Goal: Task Accomplishment & Management: Use online tool/utility

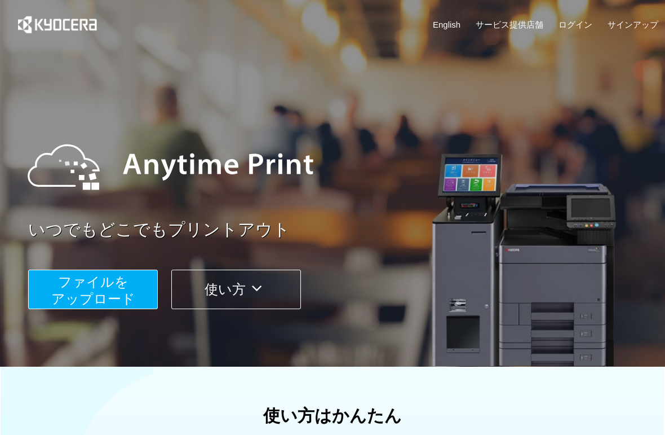
click at [123, 292] on span "ファイルを ​​アップロード" at bounding box center [93, 290] width 84 height 32
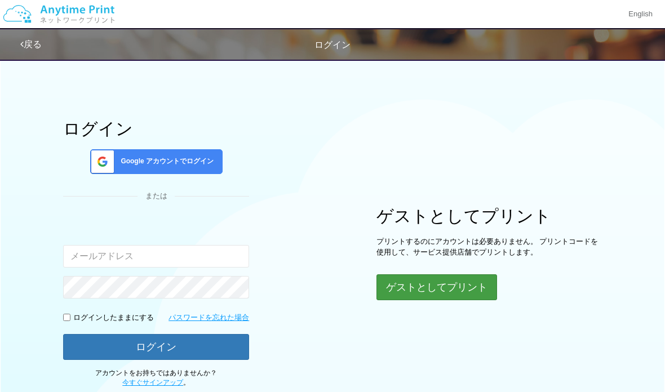
click at [433, 285] on button "ゲストとしてプリント" at bounding box center [437, 288] width 121 height 26
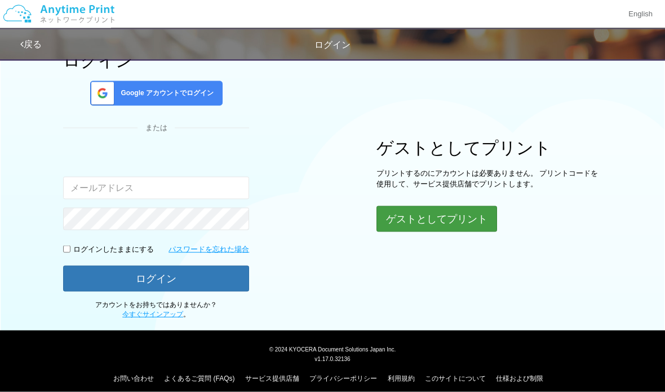
scroll to position [76, 0]
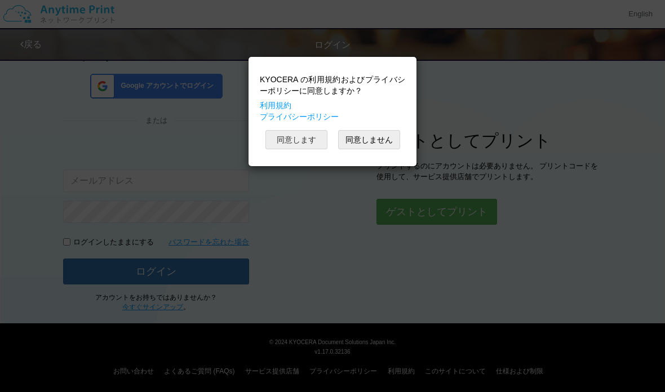
click at [294, 141] on button "同意します" at bounding box center [297, 139] width 62 height 19
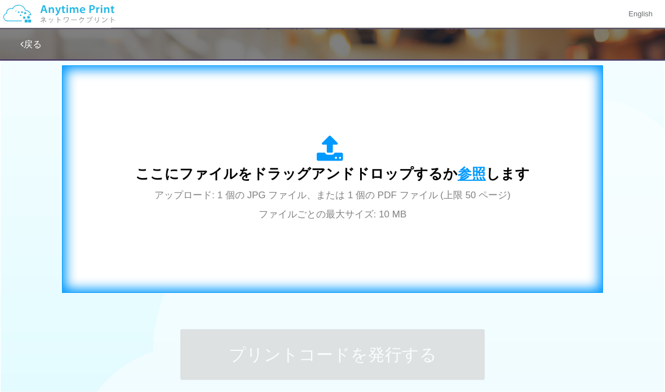
scroll to position [363, 0]
click at [472, 174] on span "参照" at bounding box center [472, 174] width 28 height 16
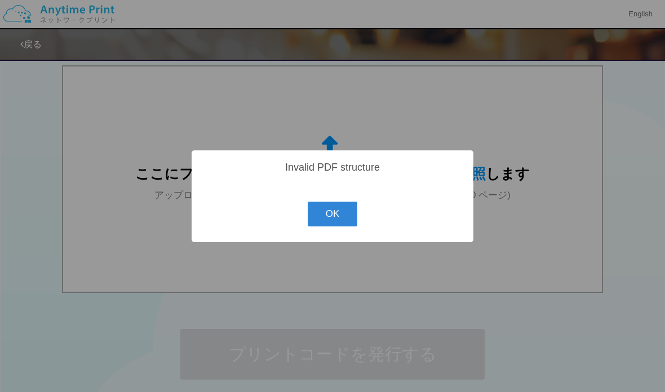
click at [334, 227] on button "OK" at bounding box center [333, 214] width 50 height 25
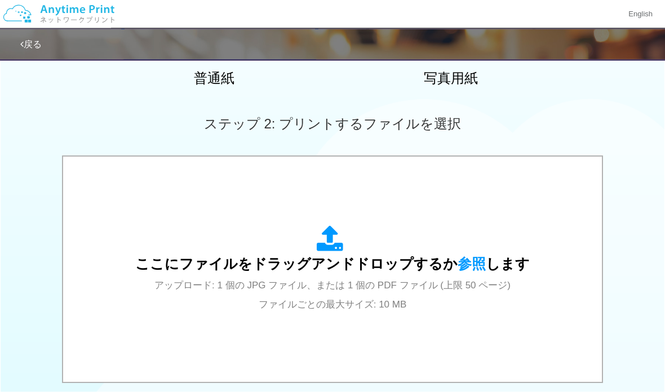
scroll to position [272, 0]
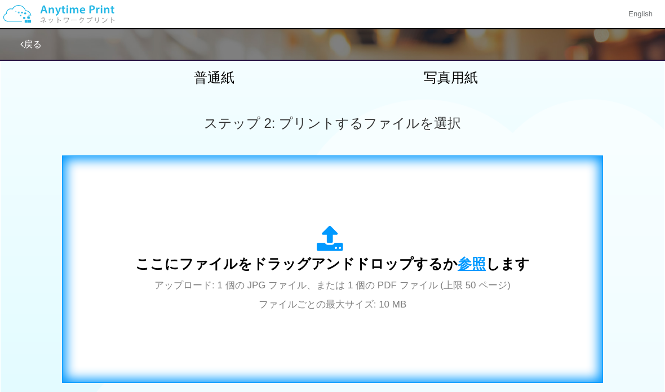
click at [469, 264] on span "参照" at bounding box center [472, 264] width 28 height 16
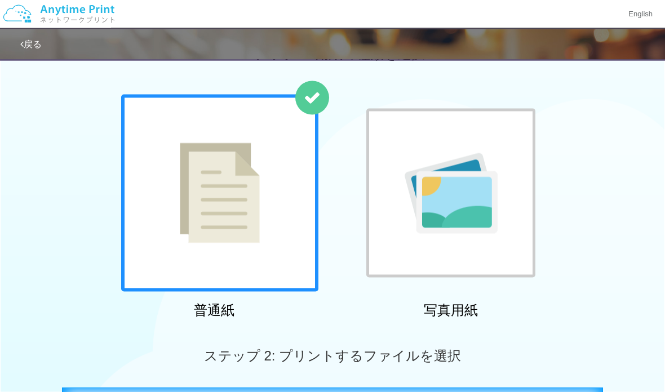
scroll to position [0, 0]
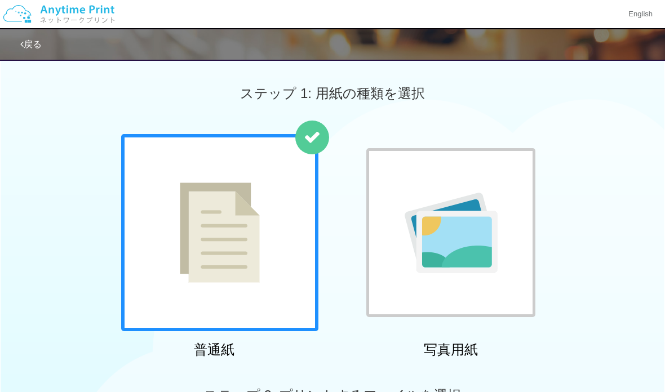
click at [36, 47] on link "戻る" at bounding box center [30, 44] width 21 height 10
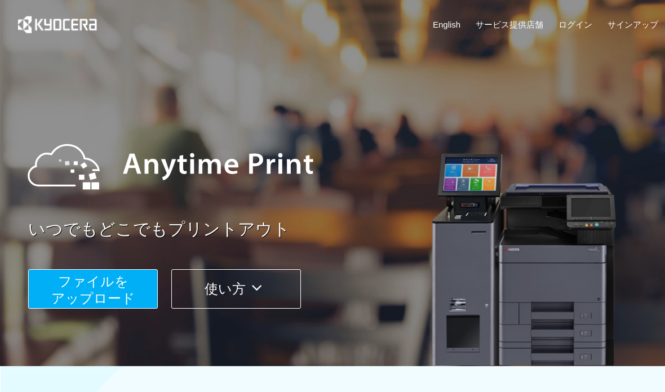
click at [258, 289] on icon at bounding box center [257, 288] width 22 height 17
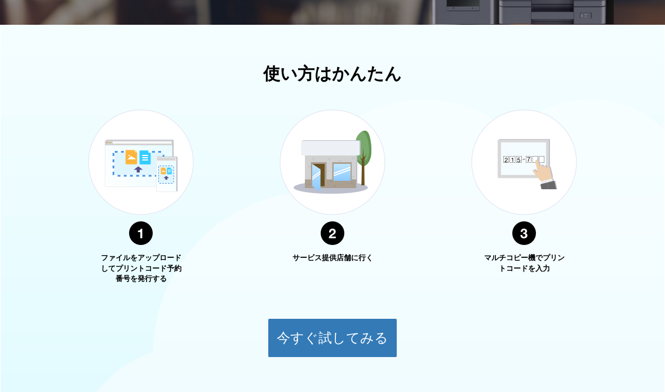
scroll to position [406, 0]
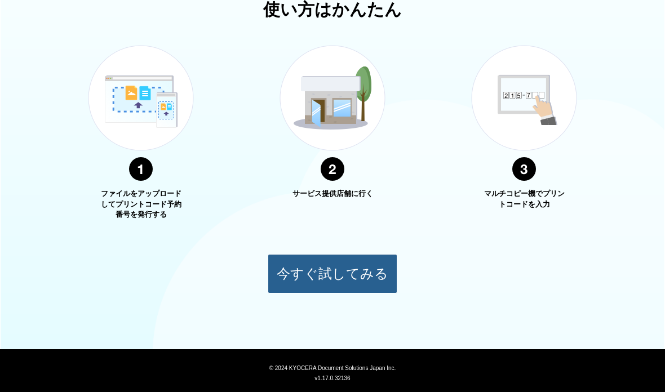
click at [355, 278] on button "今すぐ試してみる" at bounding box center [333, 273] width 130 height 39
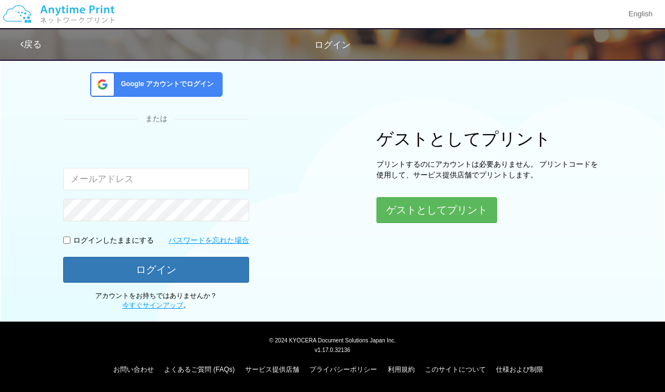
scroll to position [76, 0]
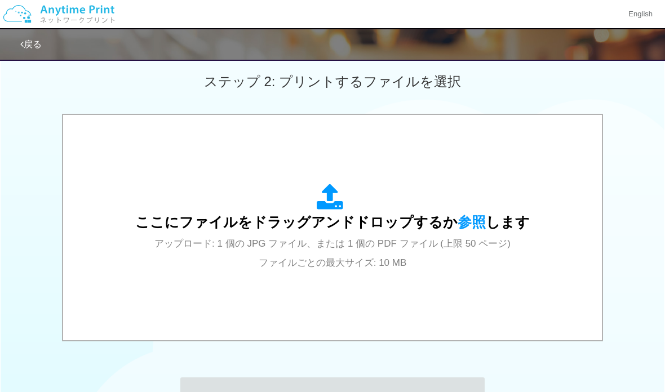
scroll to position [332, 0]
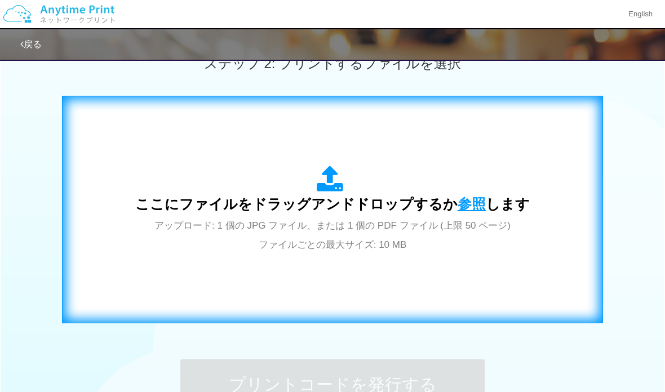
click at [471, 206] on span "参照" at bounding box center [472, 204] width 28 height 16
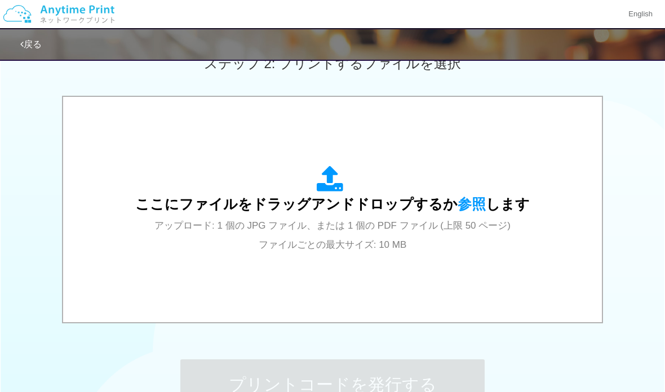
click at [41, 39] on link "戻る" at bounding box center [30, 44] width 21 height 10
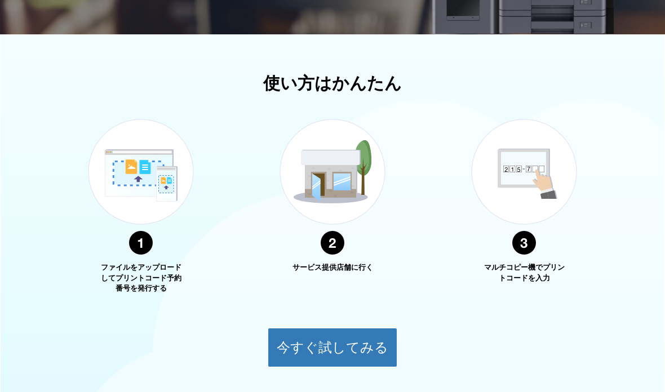
scroll to position [377, 0]
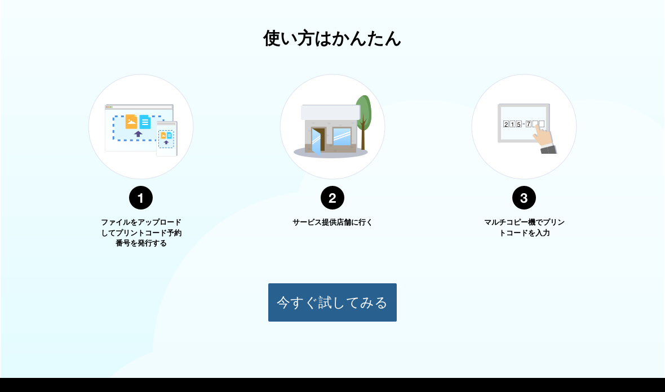
click at [367, 299] on button "今すぐ試してみる" at bounding box center [333, 302] width 130 height 39
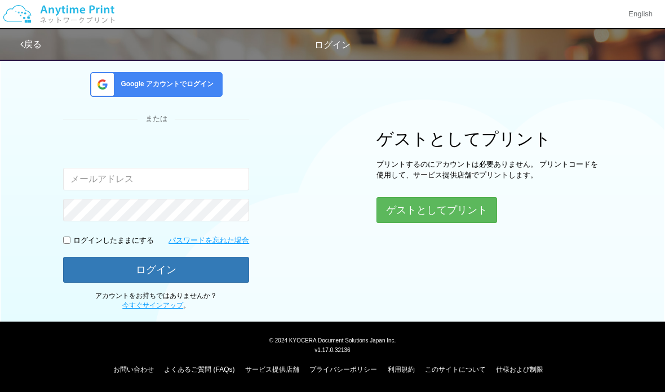
scroll to position [76, 0]
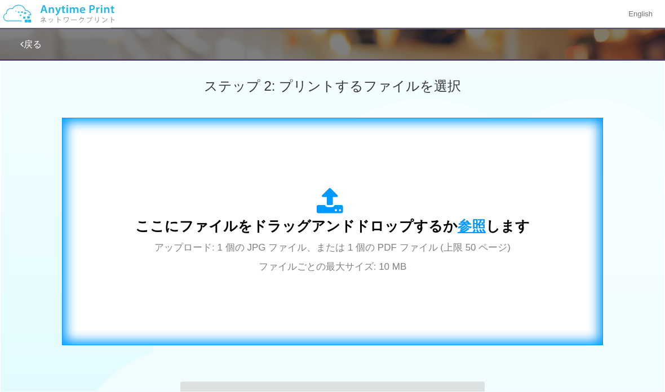
scroll to position [310, 0]
click at [473, 223] on span "参照" at bounding box center [472, 226] width 28 height 16
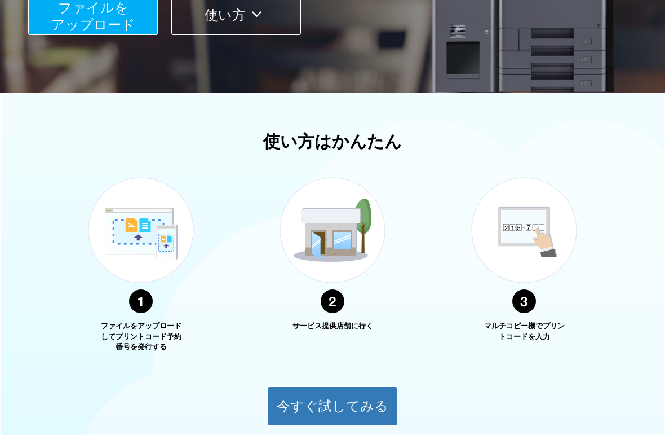
scroll to position [241, 0]
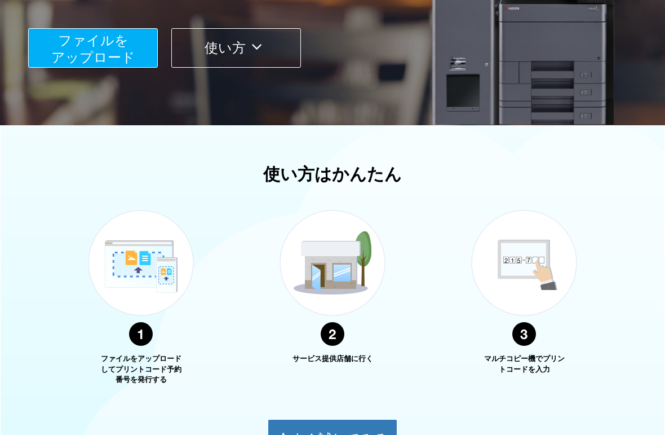
click at [78, 52] on span "ファイルを ​​アップロード" at bounding box center [93, 49] width 84 height 32
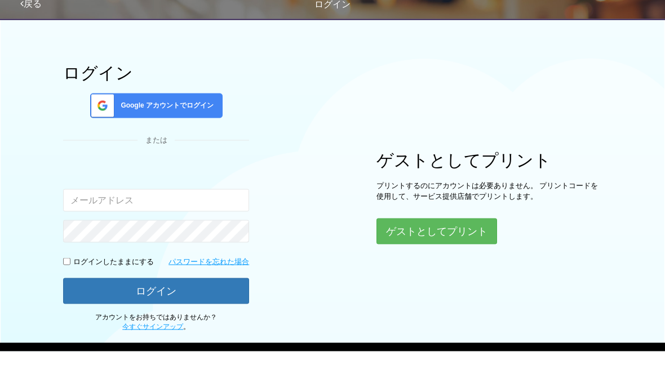
scroll to position [76, 0]
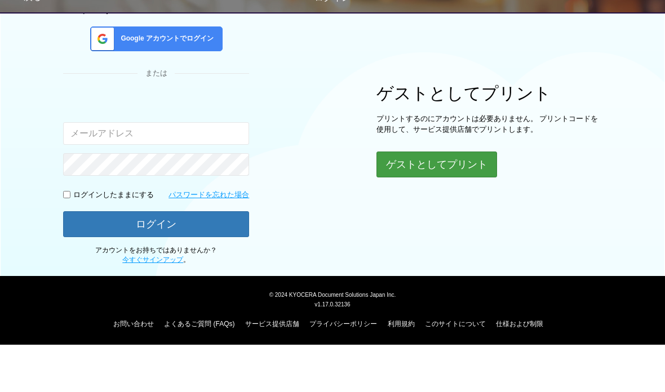
click at [469, 199] on button "ゲストとしてプリント" at bounding box center [437, 212] width 121 height 26
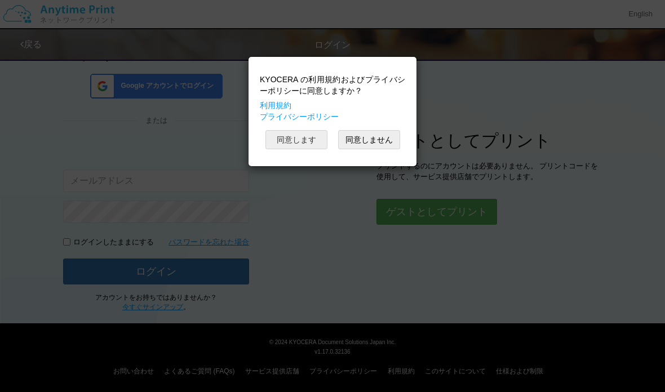
click at [300, 143] on button "同意します" at bounding box center [297, 139] width 62 height 19
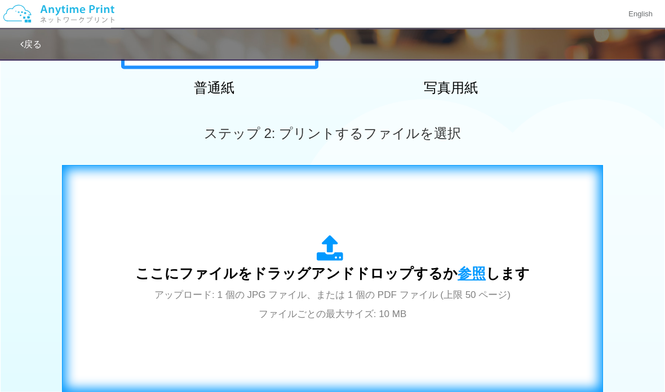
scroll to position [263, 0]
click at [472, 277] on span "参照" at bounding box center [472, 274] width 28 height 16
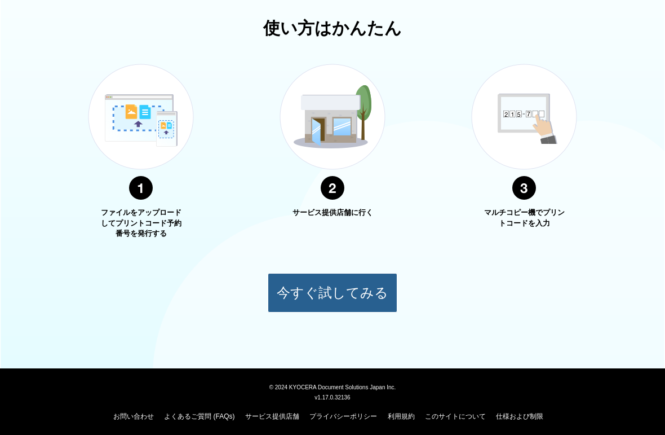
click at [339, 294] on button "今すぐ試してみる" at bounding box center [333, 292] width 130 height 39
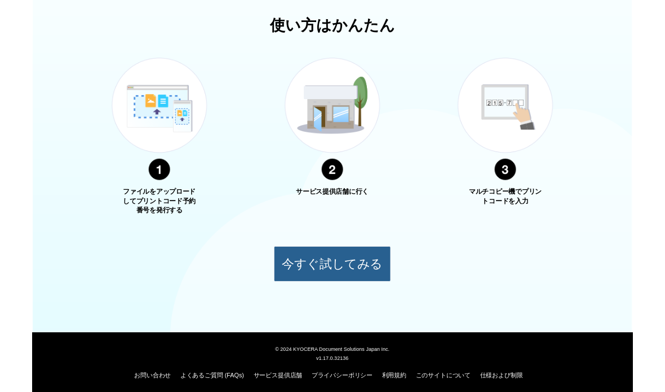
scroll to position [12, 0]
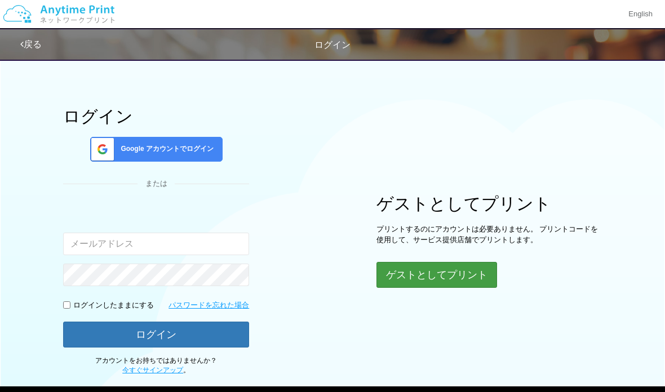
click at [399, 277] on button "ゲストとしてプリント" at bounding box center [437, 275] width 121 height 26
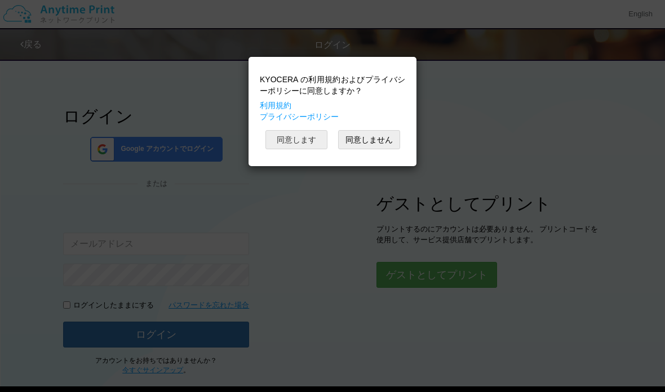
click at [303, 136] on button "同意します" at bounding box center [297, 139] width 62 height 19
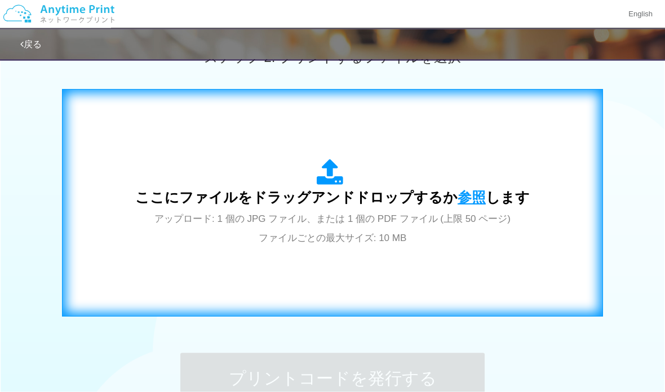
scroll to position [339, 0]
click at [464, 198] on span "参照" at bounding box center [472, 197] width 28 height 16
